Goal: Information Seeking & Learning: Learn about a topic

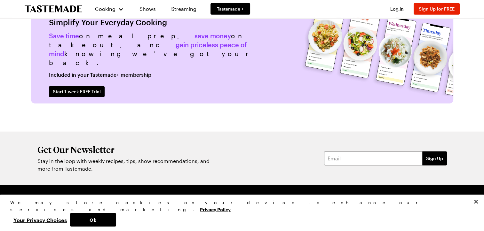
scroll to position [1620, 0]
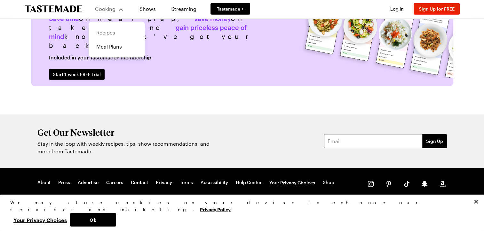
click at [100, 29] on link "Recipes" at bounding box center [116, 33] width 49 height 14
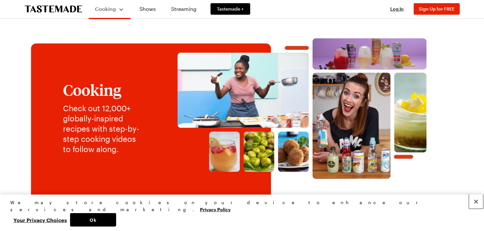
click at [476, 209] on button "Close" at bounding box center [476, 202] width 14 height 14
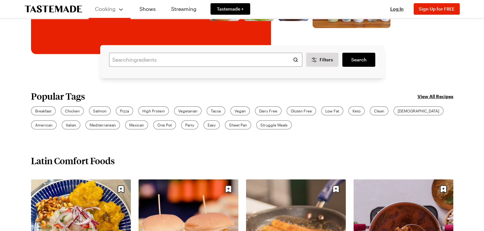
scroll to position [166, 0]
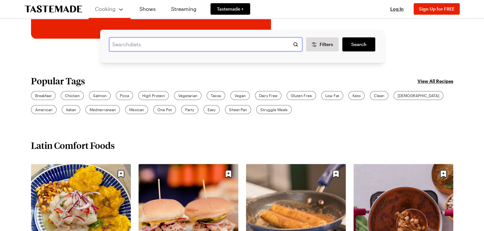
click at [162, 44] on input "text" at bounding box center [205, 44] width 193 height 14
type input "raspberry bars"
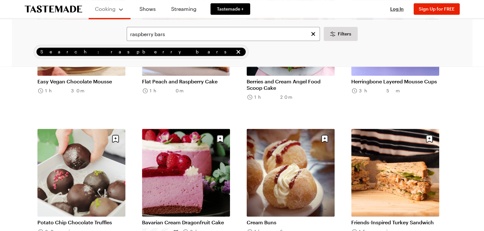
scroll to position [729, 0]
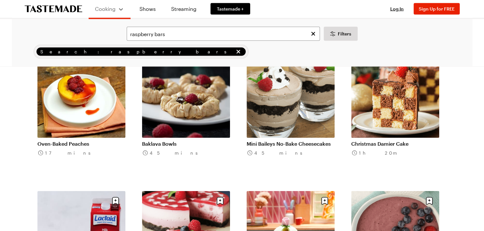
scroll to position [1344, 0]
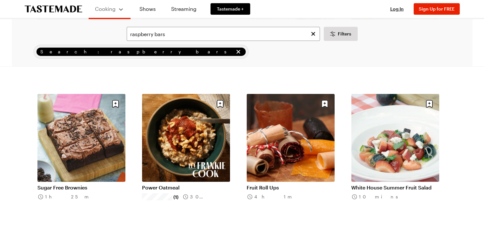
scroll to position [2201, 0]
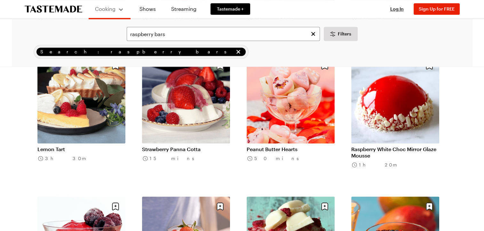
scroll to position [3020, 0]
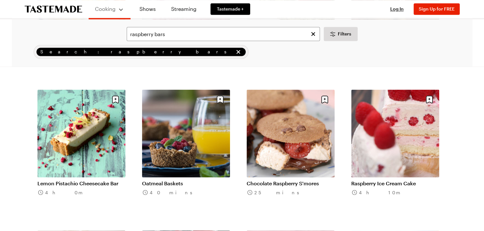
scroll to position [3583, 0]
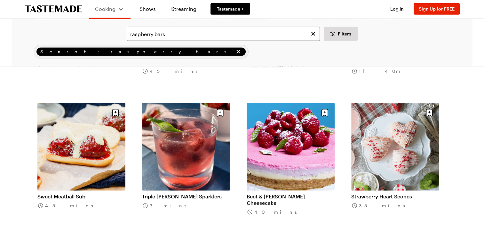
scroll to position [4171, 0]
